Goal: Find specific fact: Find specific fact

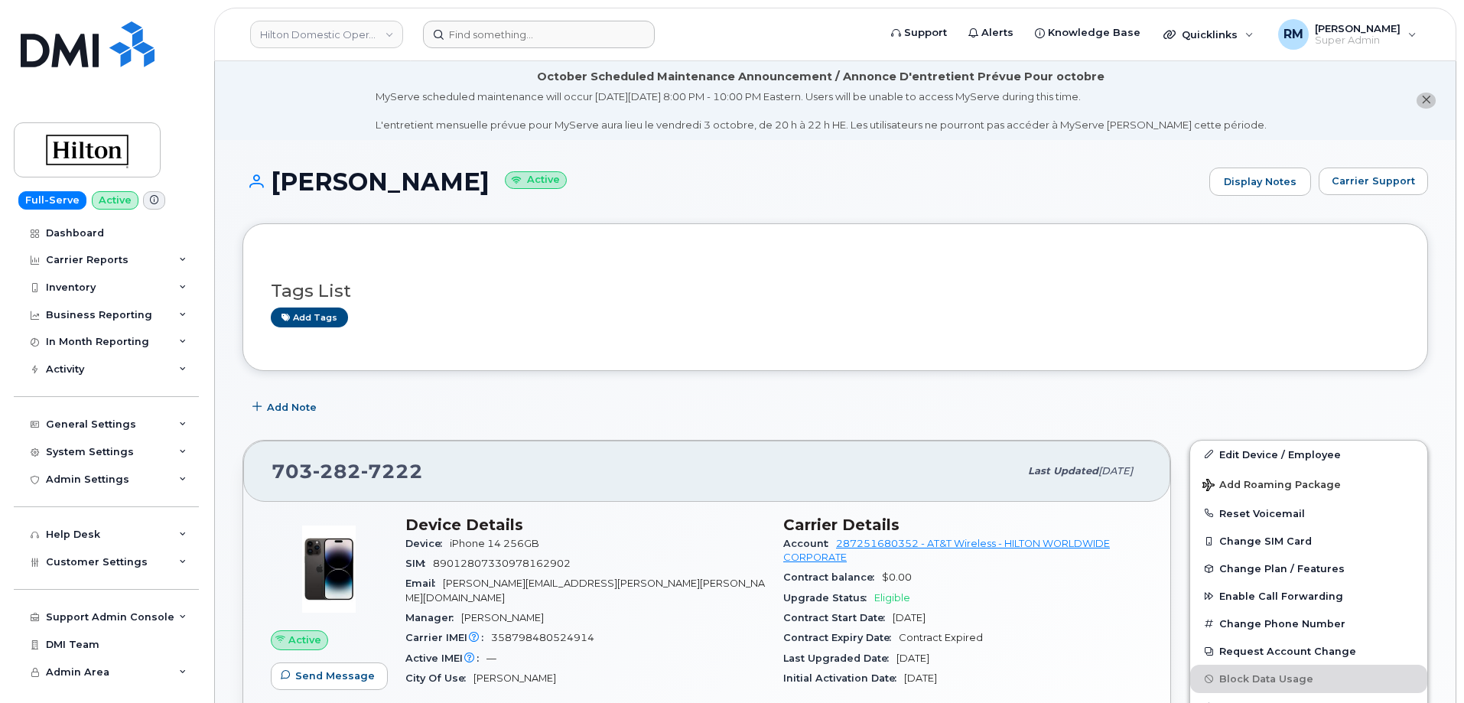
scroll to position [76, 0]
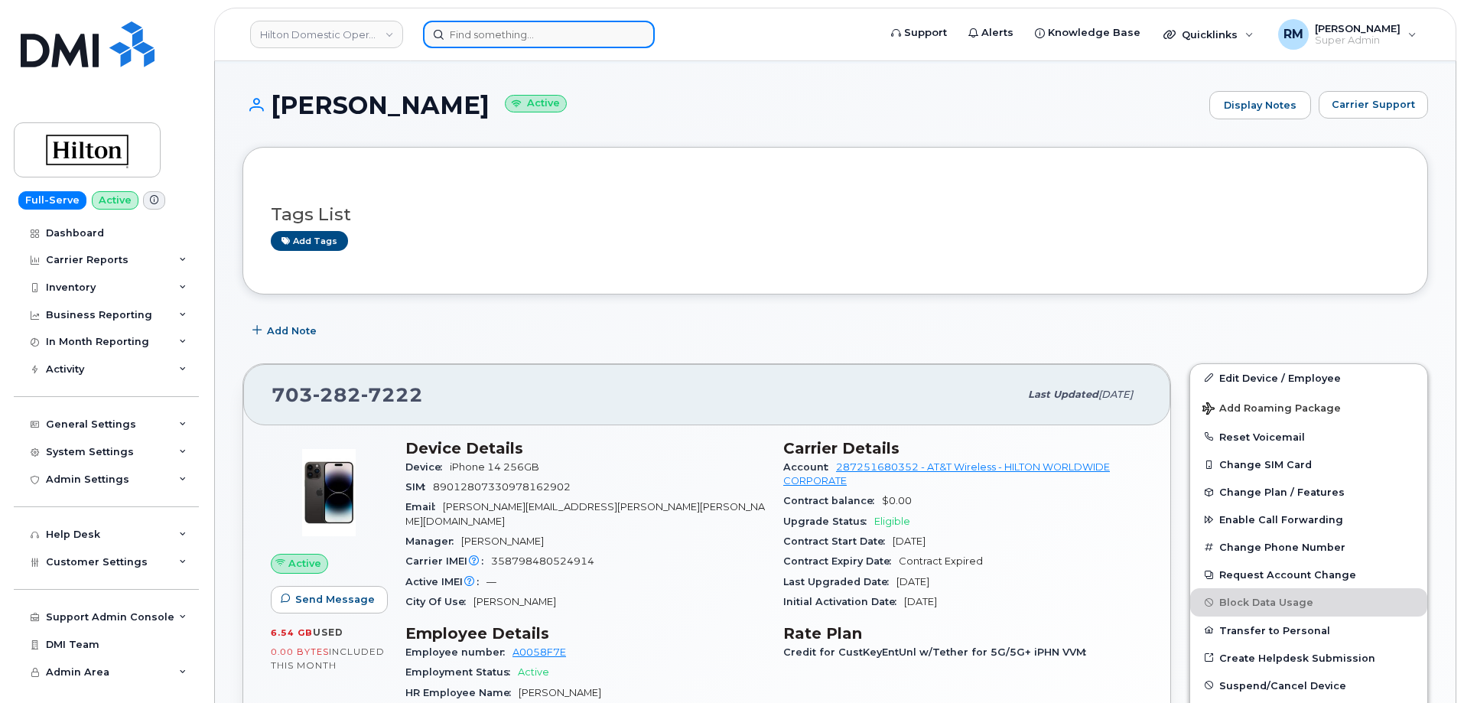
click at [458, 31] on input at bounding box center [539, 35] width 232 height 28
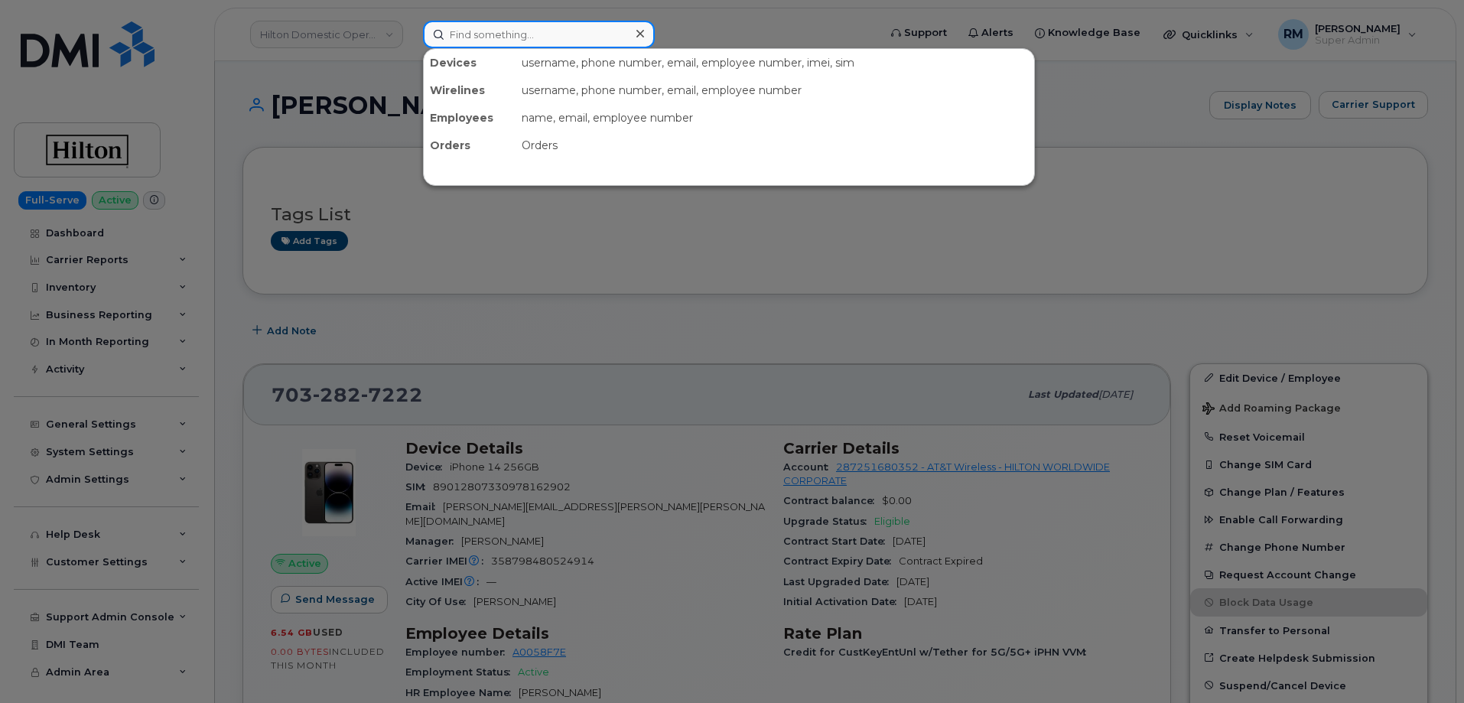
paste input "[PHONE_NUMBER]"
type input "[PHONE_NUMBER]"
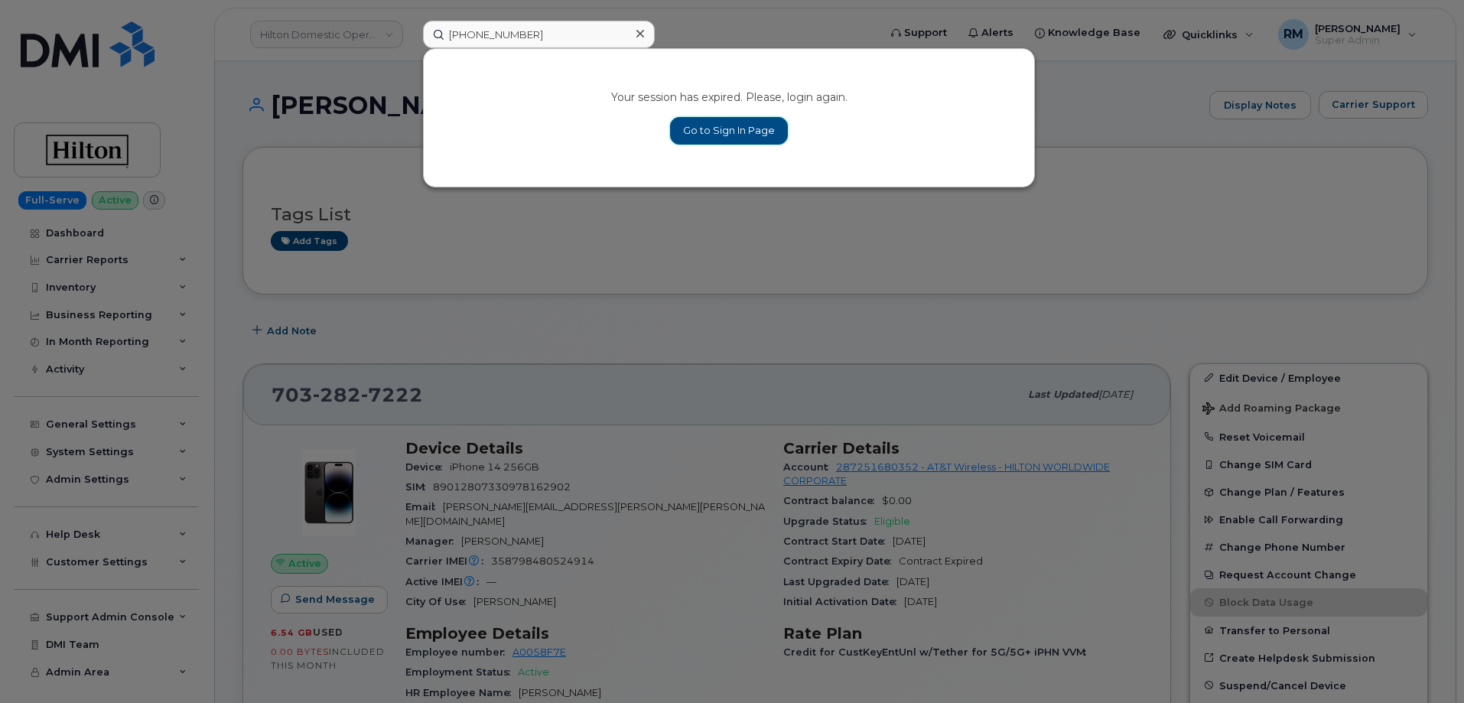
click at [742, 135] on link "Go to Sign In Page" at bounding box center [729, 131] width 118 height 28
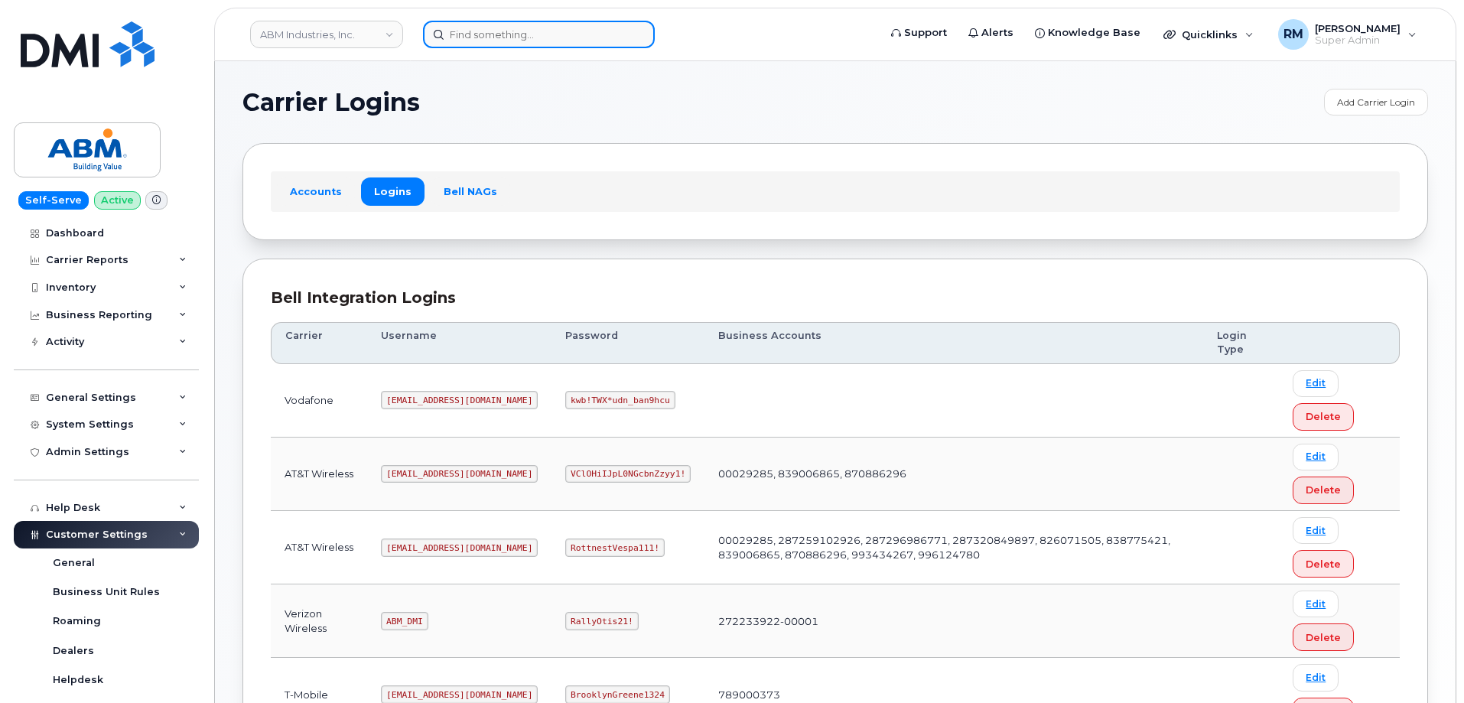
click at [493, 44] on input at bounding box center [539, 35] width 232 height 28
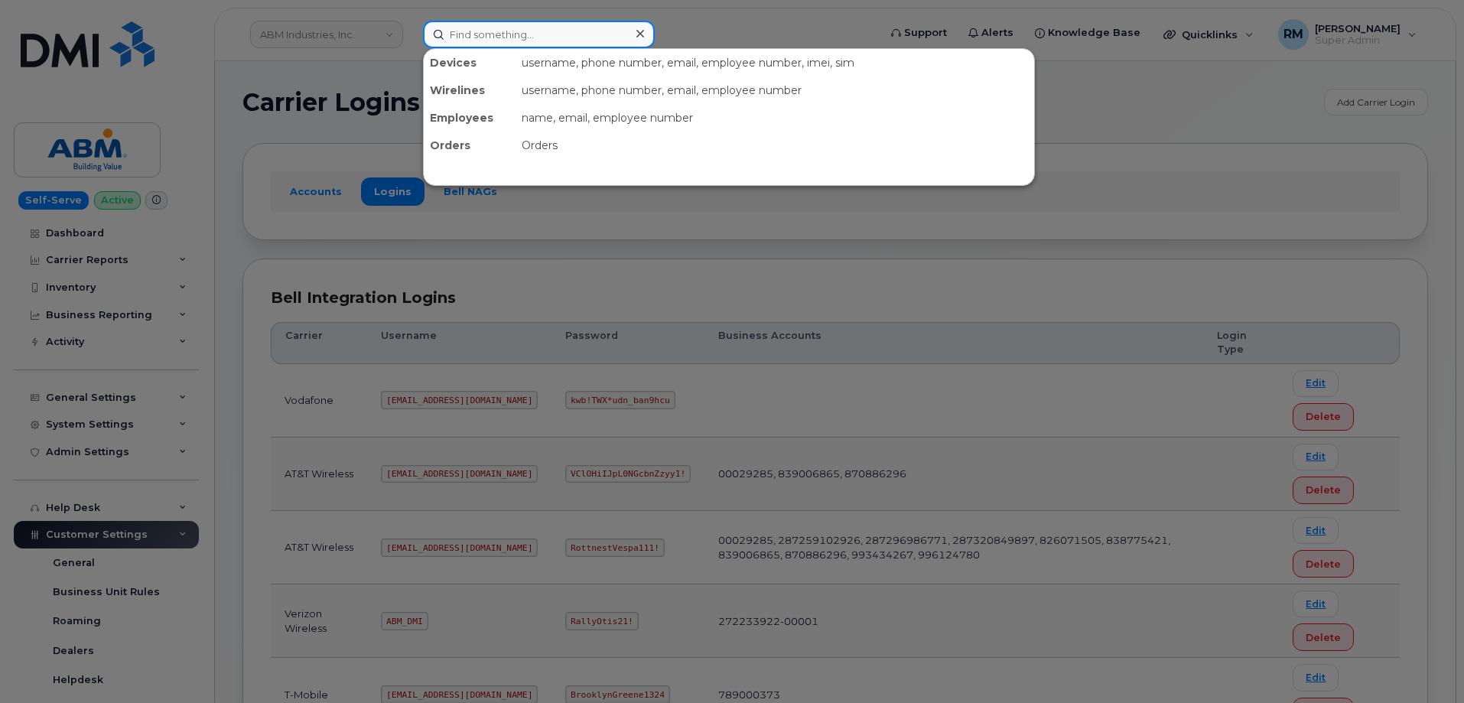
paste input "[PHONE_NUMBER]"
type input "[PHONE_NUMBER]"
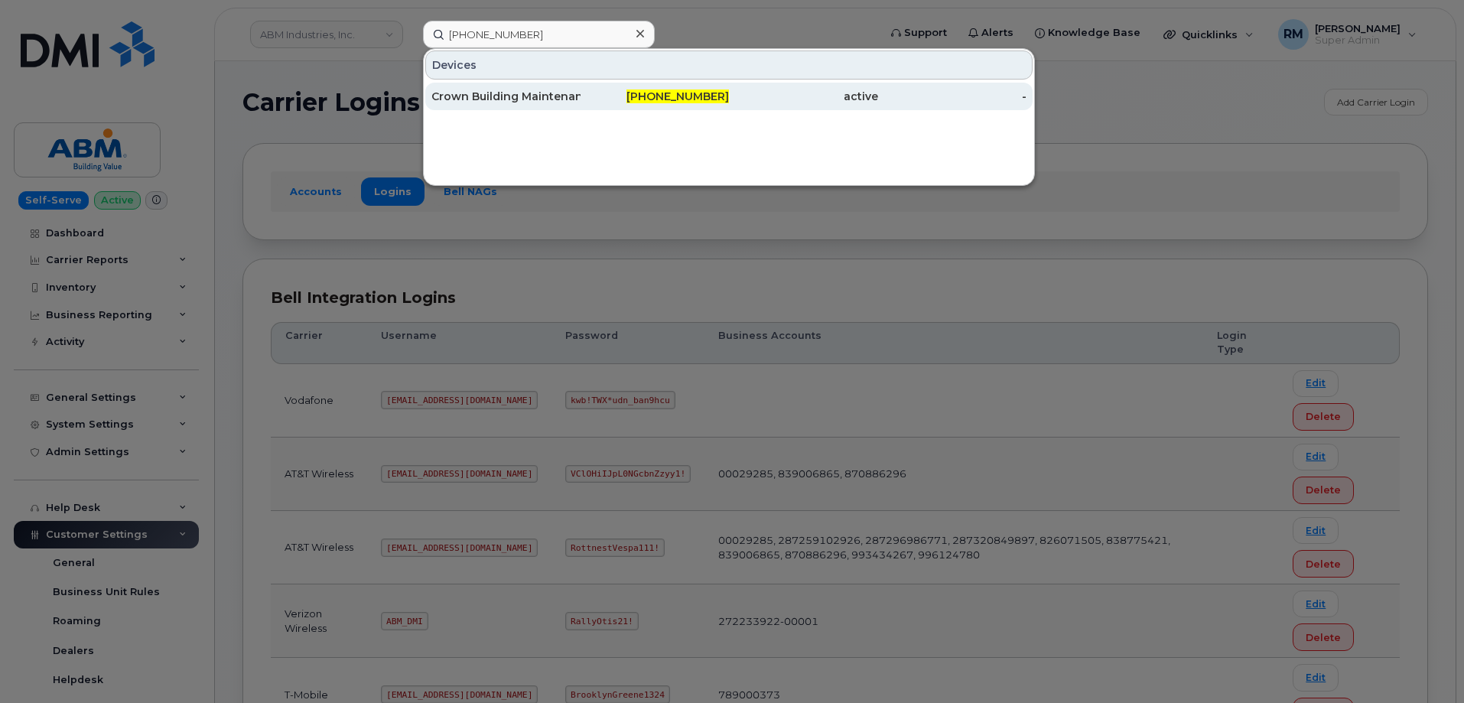
click at [515, 93] on div "Crown Building Maintenance Co" at bounding box center [505, 96] width 149 height 15
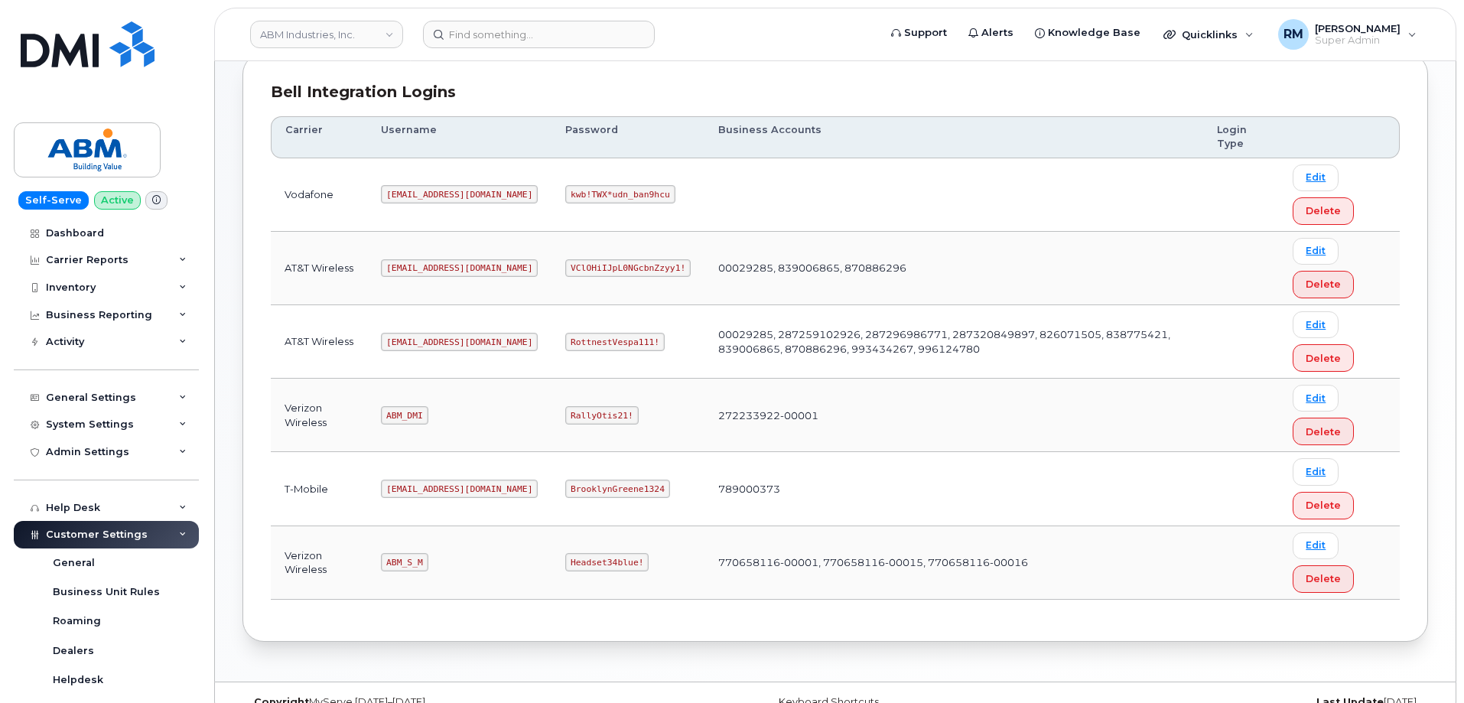
scroll to position [233, 0]
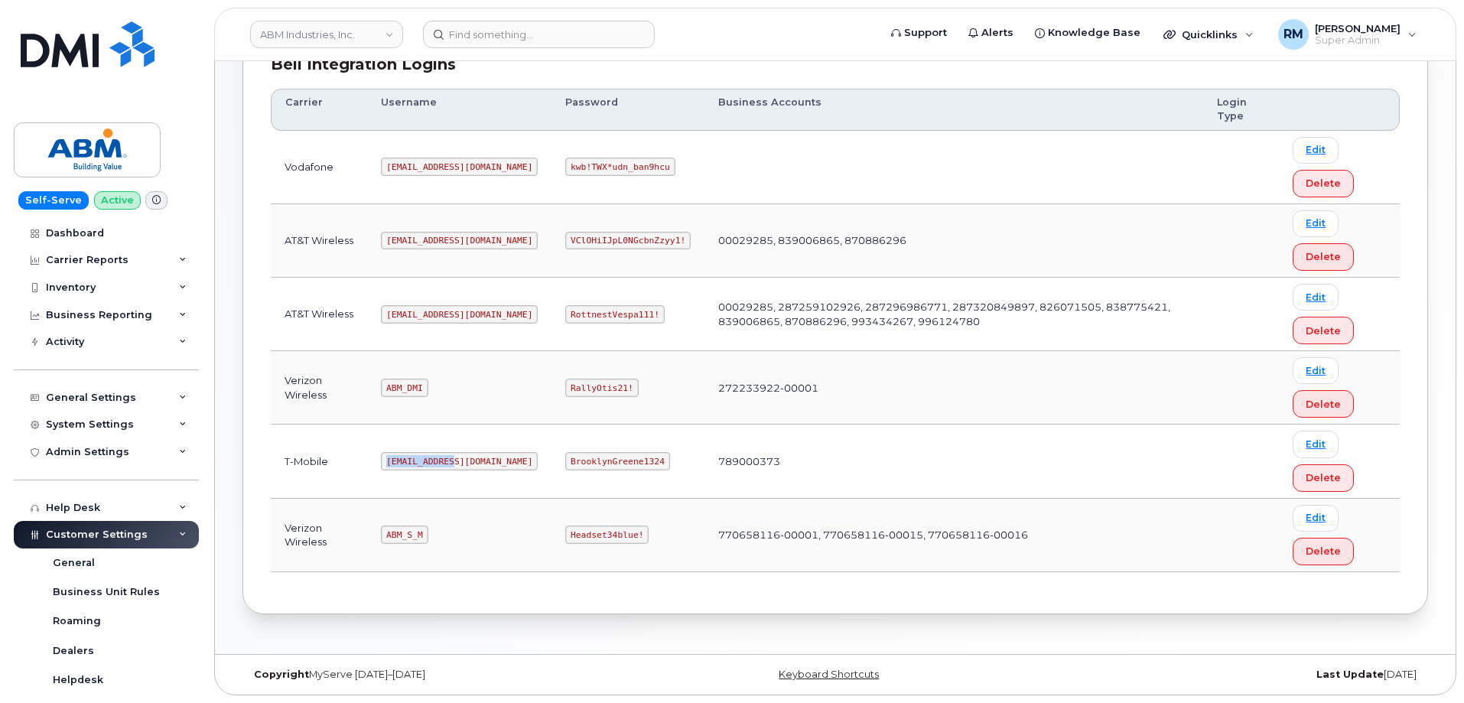
drag, startPoint x: 389, startPoint y: 460, endPoint x: 543, endPoint y: 353, distance: 186.9
click at [468, 461] on td "[EMAIL_ADDRESS][DOMAIN_NAME]" at bounding box center [459, 461] width 184 height 73
copy code "[EMAIL_ADDRESS][DOMAIN_NAME]"
drag, startPoint x: 519, startPoint y: 462, endPoint x: 619, endPoint y: 461, distance: 100.2
click at [619, 461] on td "BrooklynGreene1324" at bounding box center [628, 461] width 153 height 73
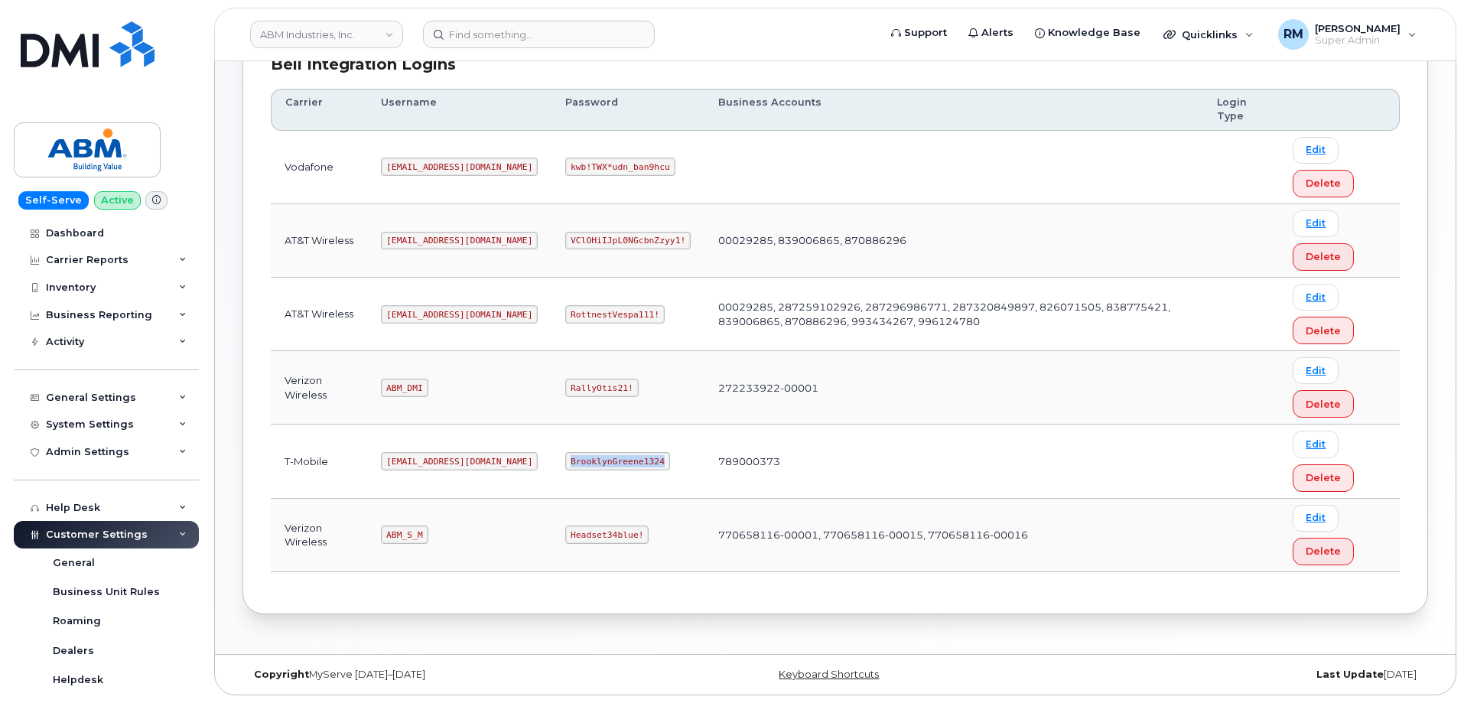
copy code "BrooklynGreene1324"
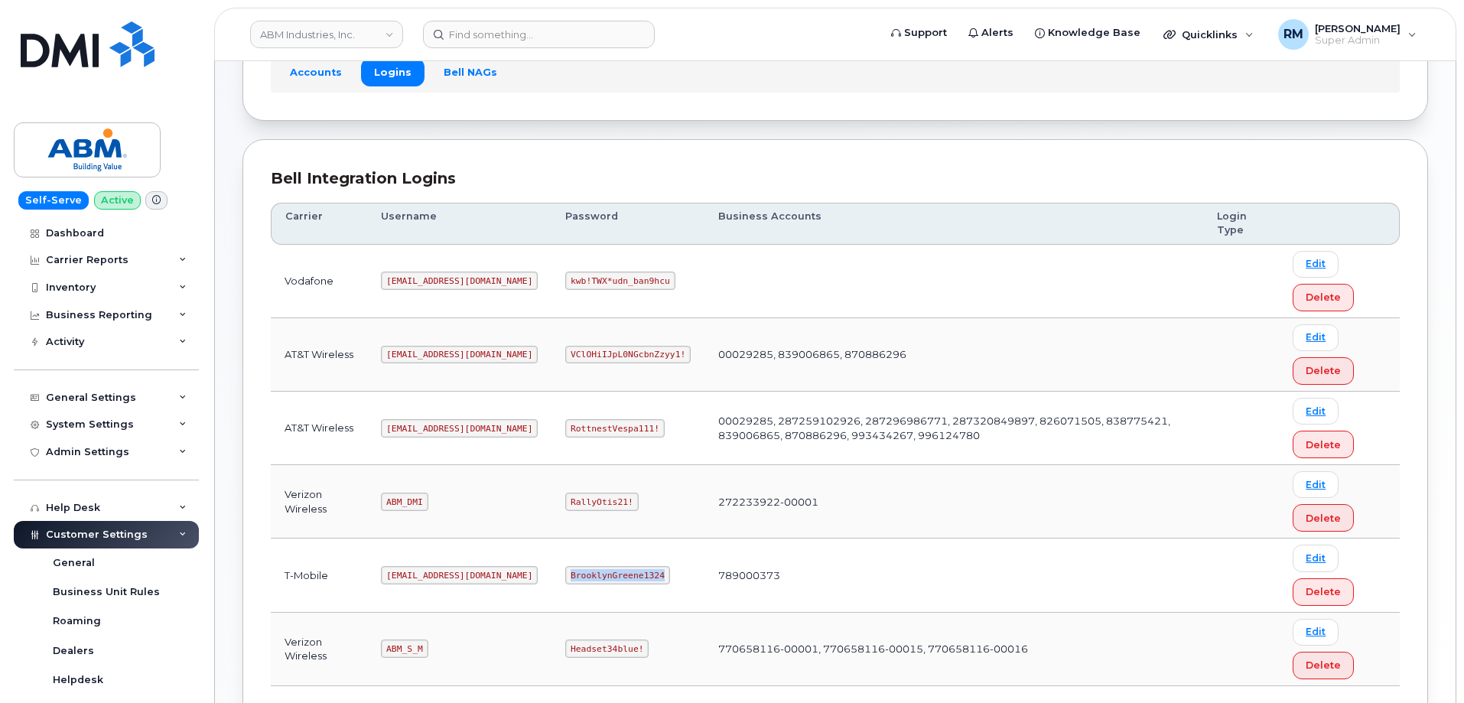
scroll to position [0, 0]
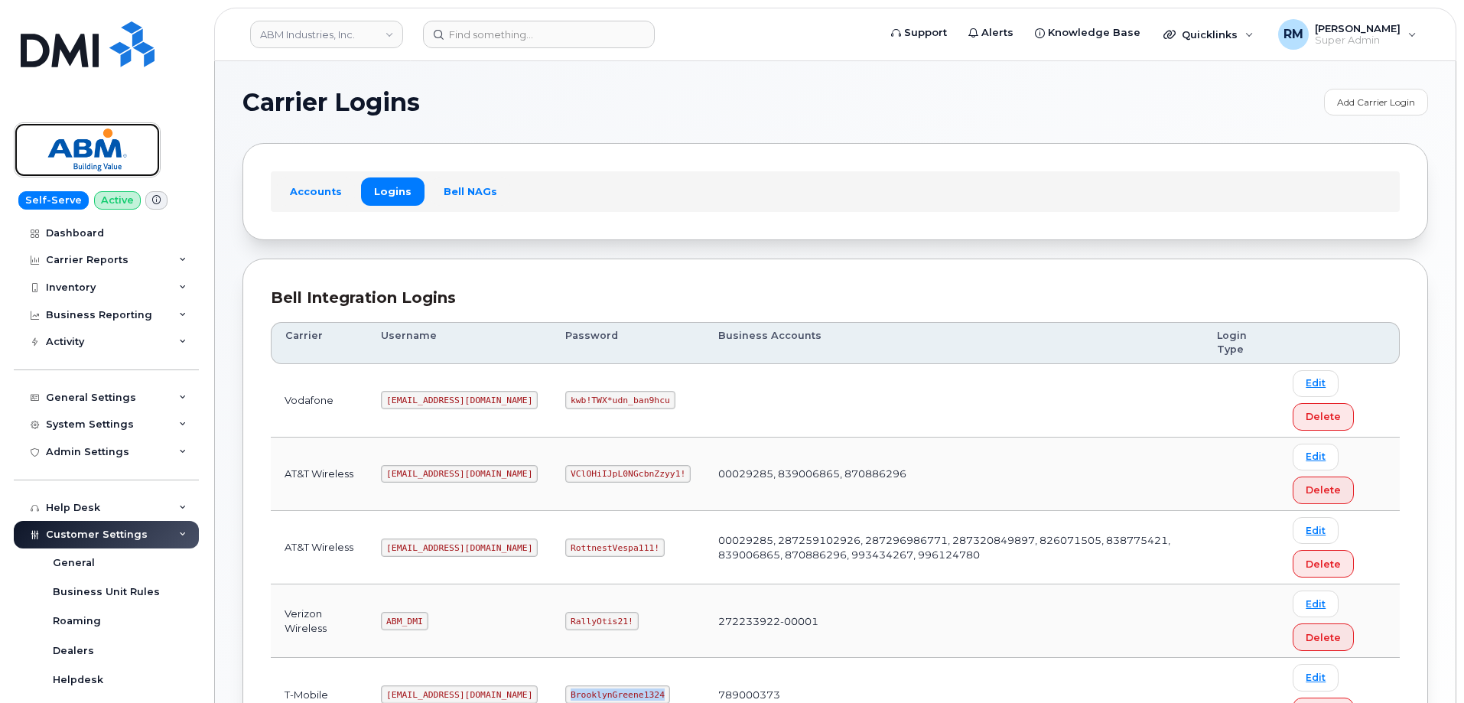
click at [67, 145] on img at bounding box center [87, 150] width 118 height 44
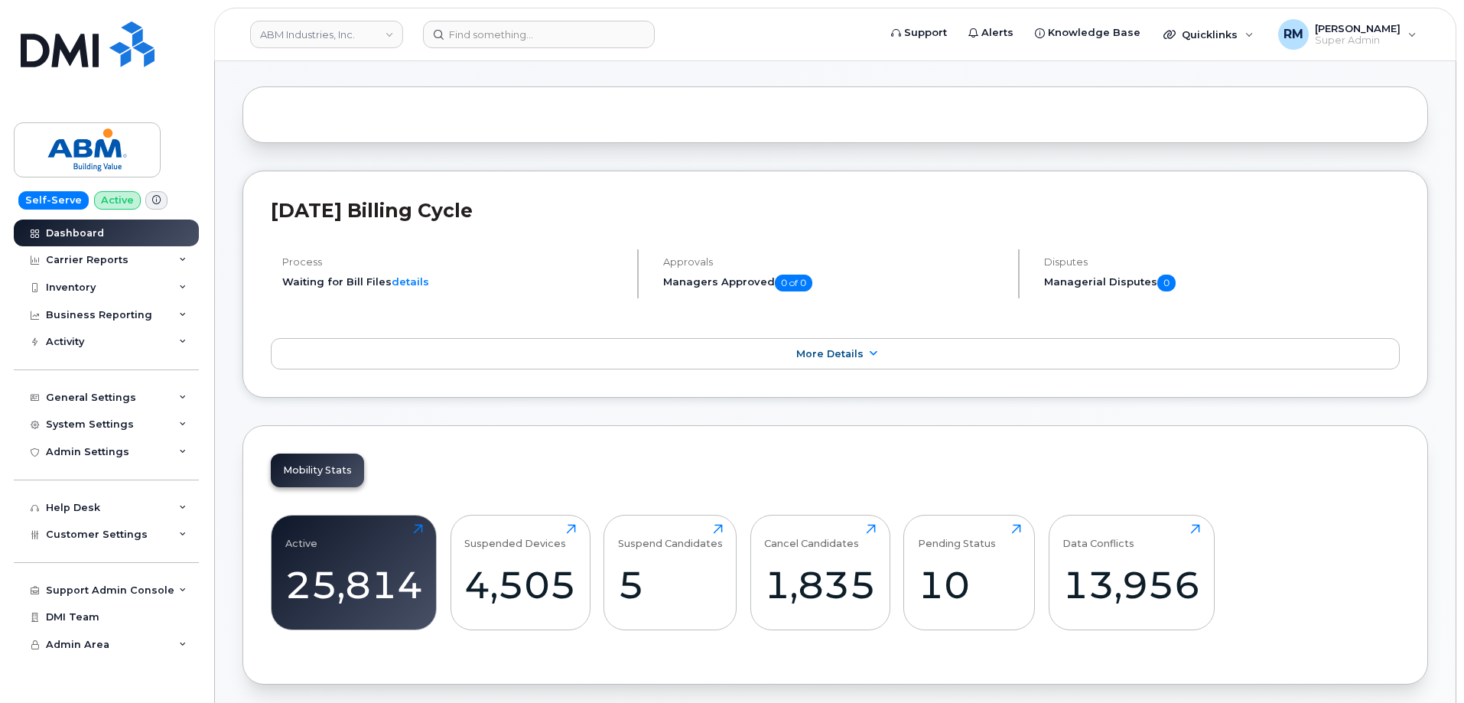
scroll to position [153, 0]
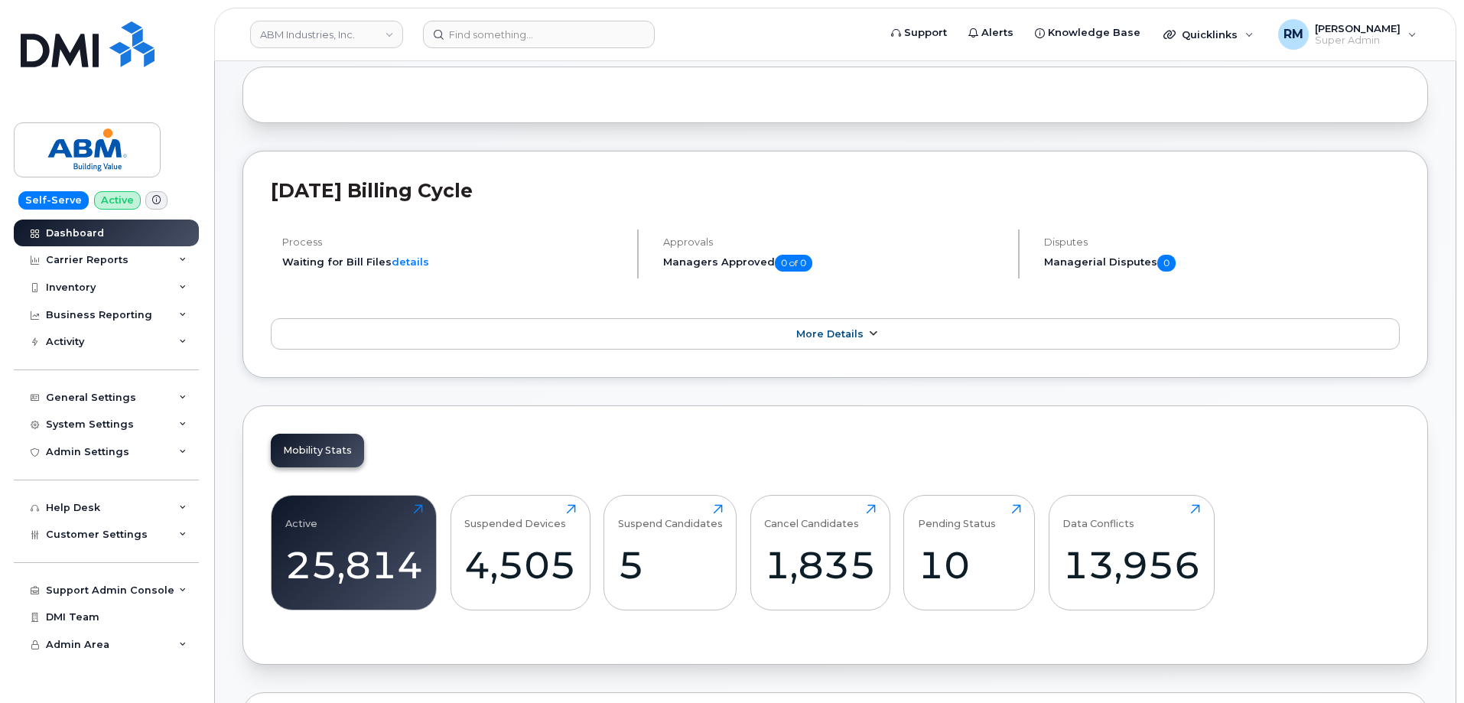
click at [828, 331] on span "More Details" at bounding box center [829, 333] width 67 height 11
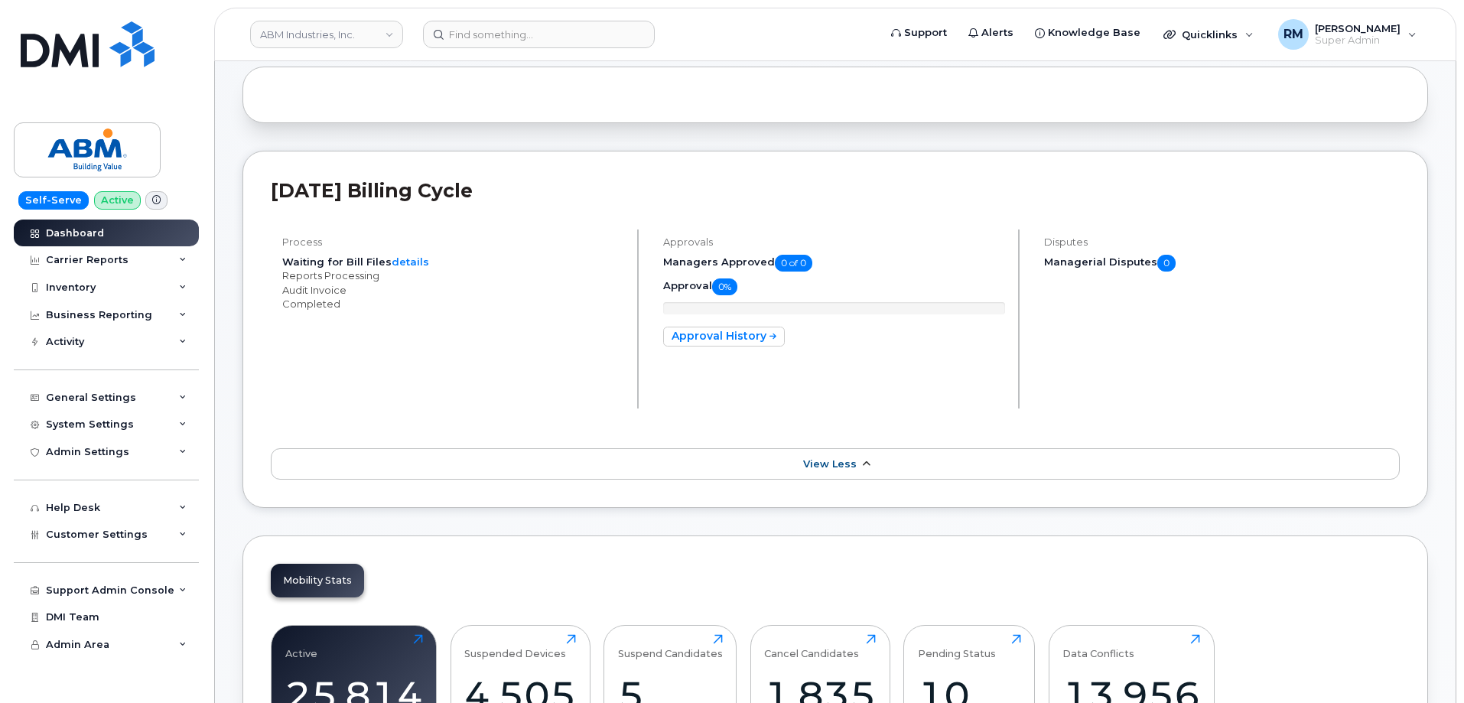
click at [830, 459] on span "View Less" at bounding box center [830, 463] width 54 height 11
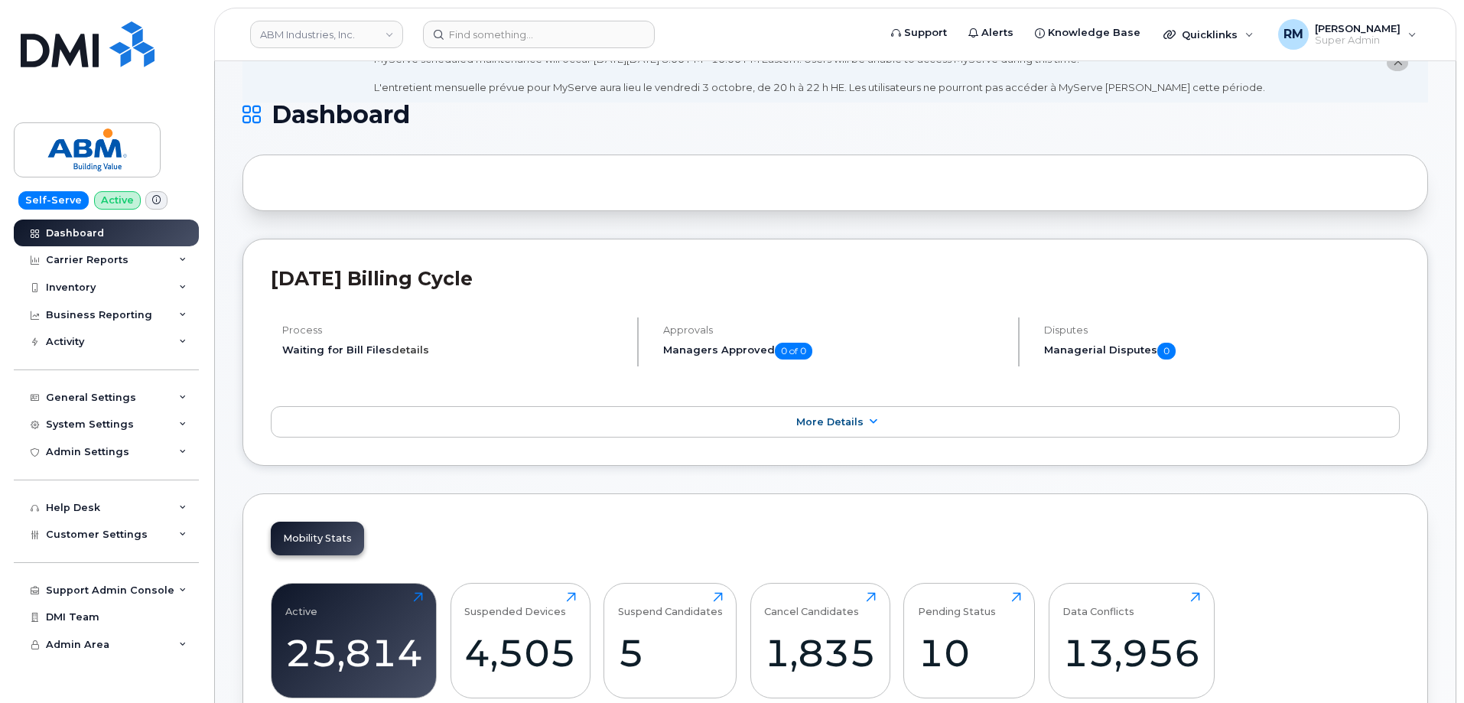
scroll to position [0, 0]
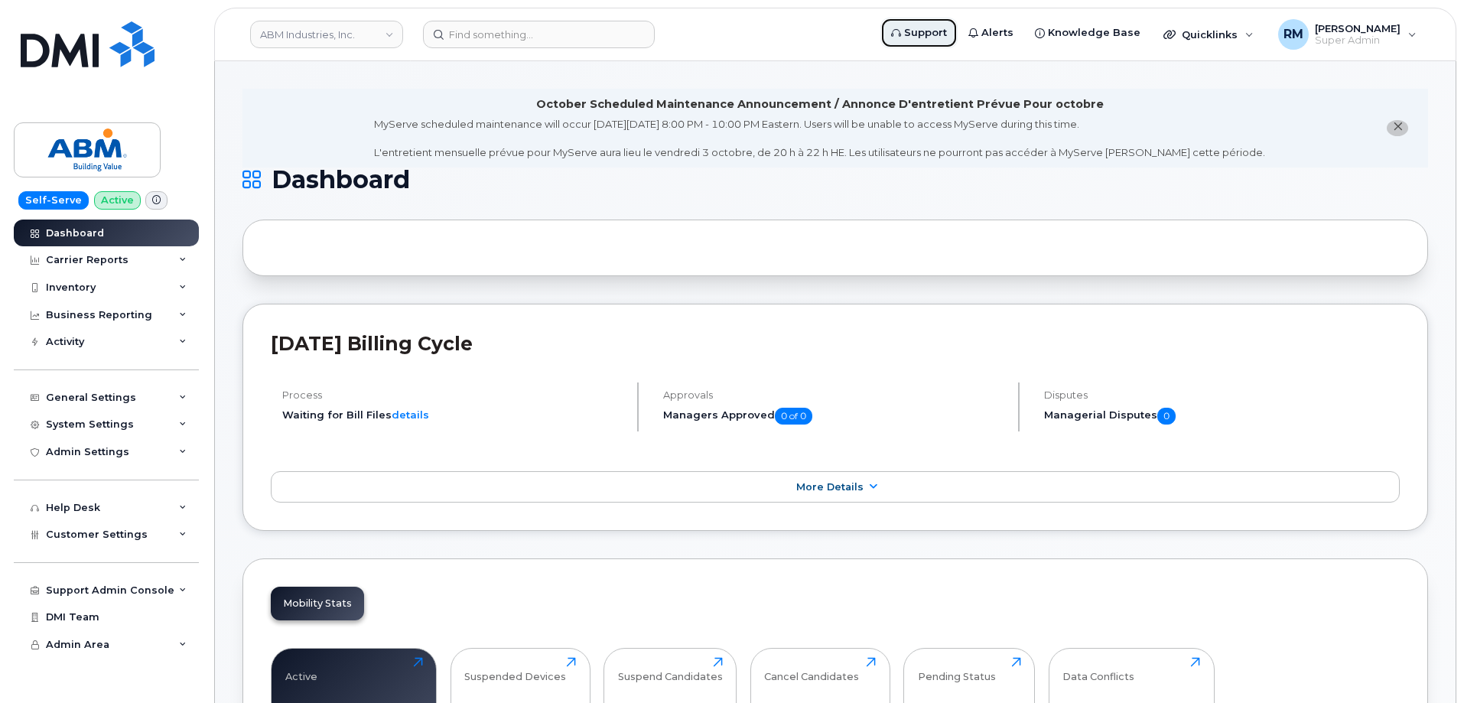
click at [941, 27] on span "Support" at bounding box center [925, 32] width 43 height 15
